Goal: Use online tool/utility: Utilize a website feature to perform a specific function

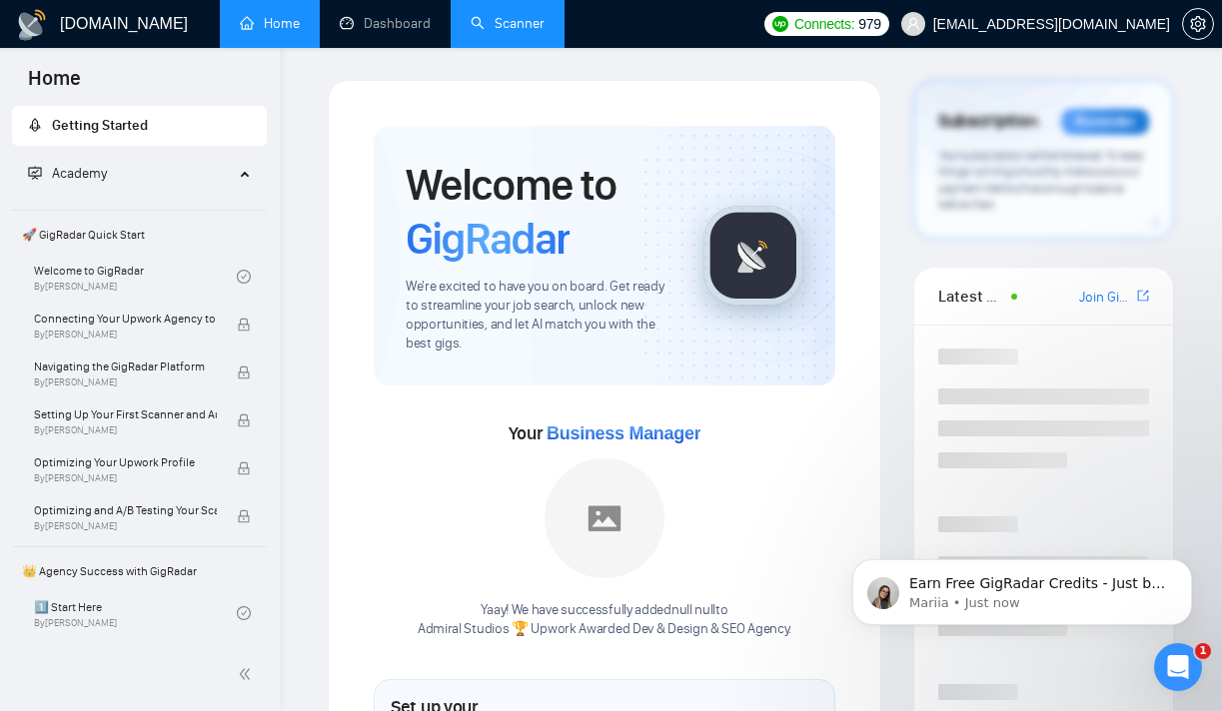
click at [486, 16] on link "Scanner" at bounding box center [508, 23] width 74 height 17
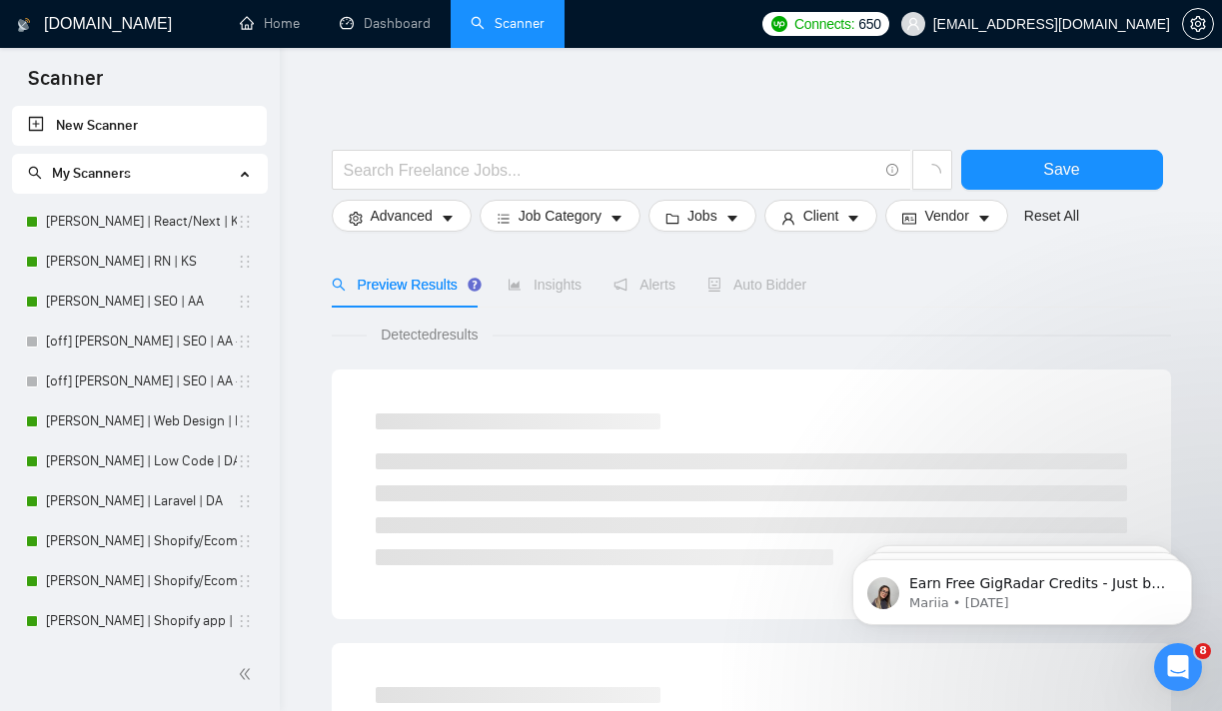
click at [486, 15] on link "Scanner" at bounding box center [508, 23] width 74 height 17
